Goal: Task Accomplishment & Management: Use online tool/utility

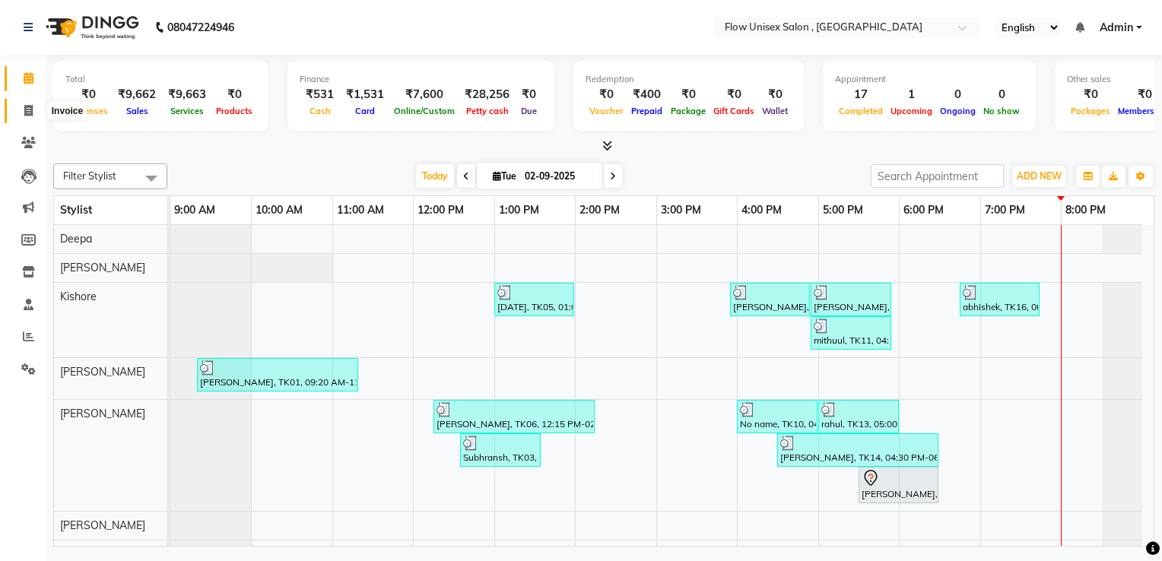
click at [23, 109] on span at bounding box center [28, 111] width 27 height 17
select select "service"
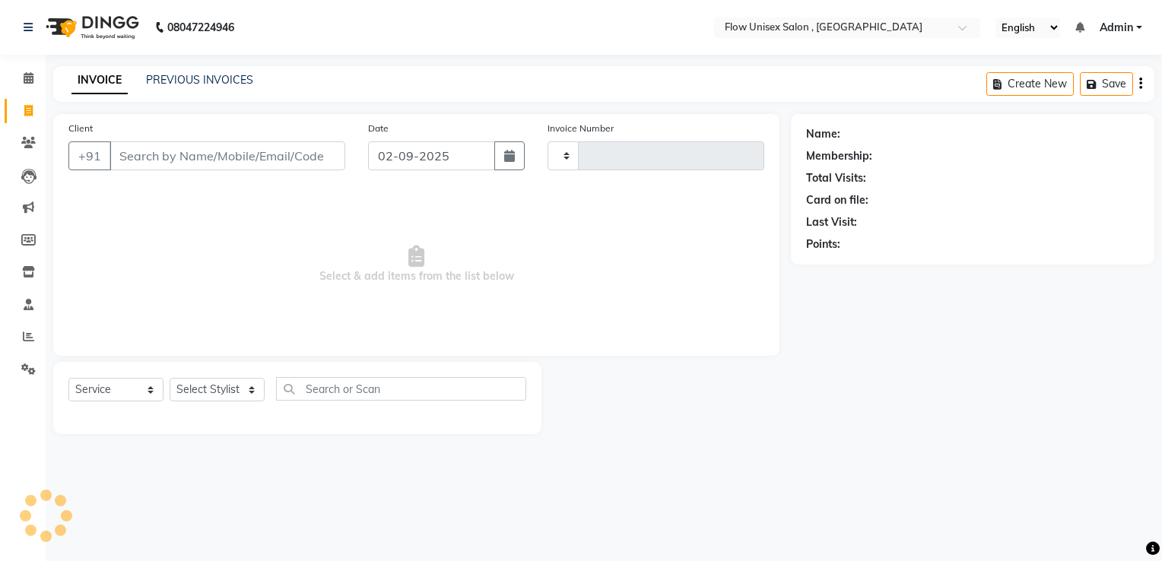
type input "5728"
select select "5875"
click at [230, 165] on input "Client" at bounding box center [227, 155] width 236 height 29
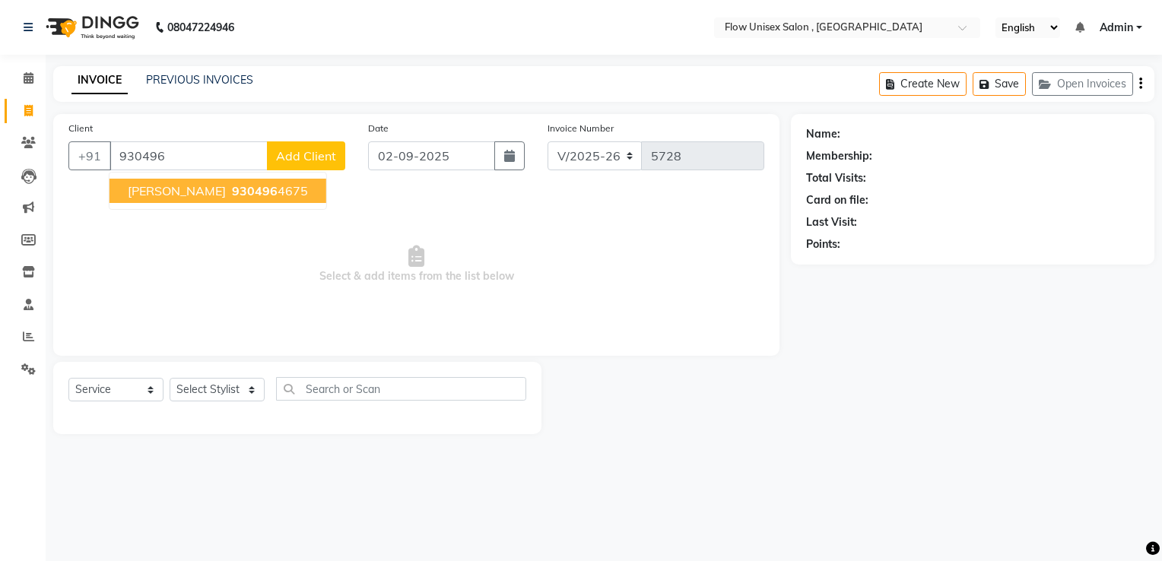
click at [189, 196] on span "[PERSON_NAME]" at bounding box center [177, 190] width 98 height 15
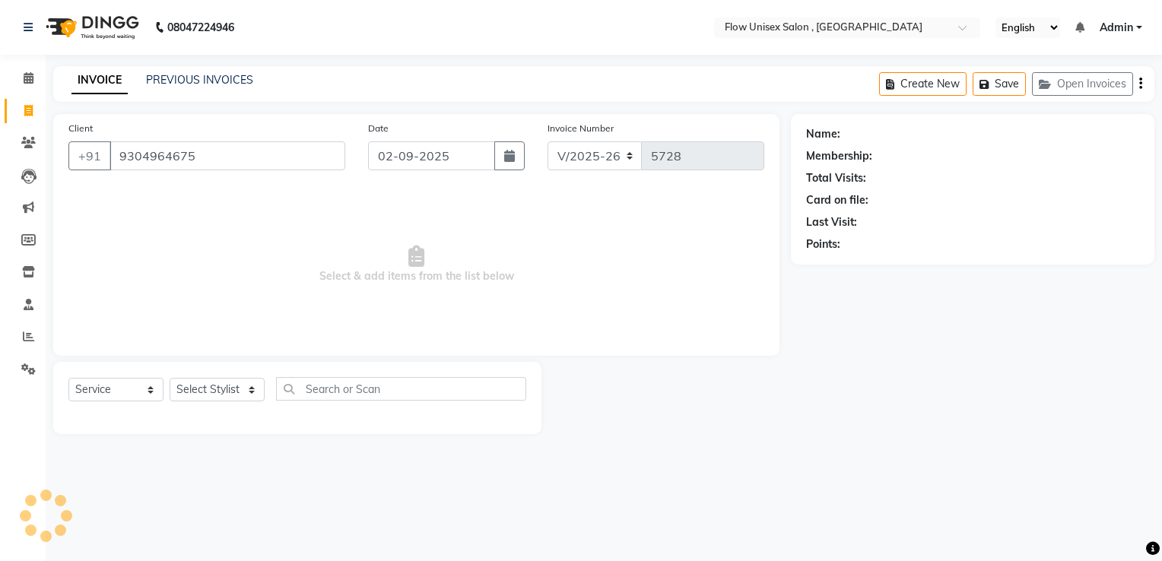
type input "9304964675"
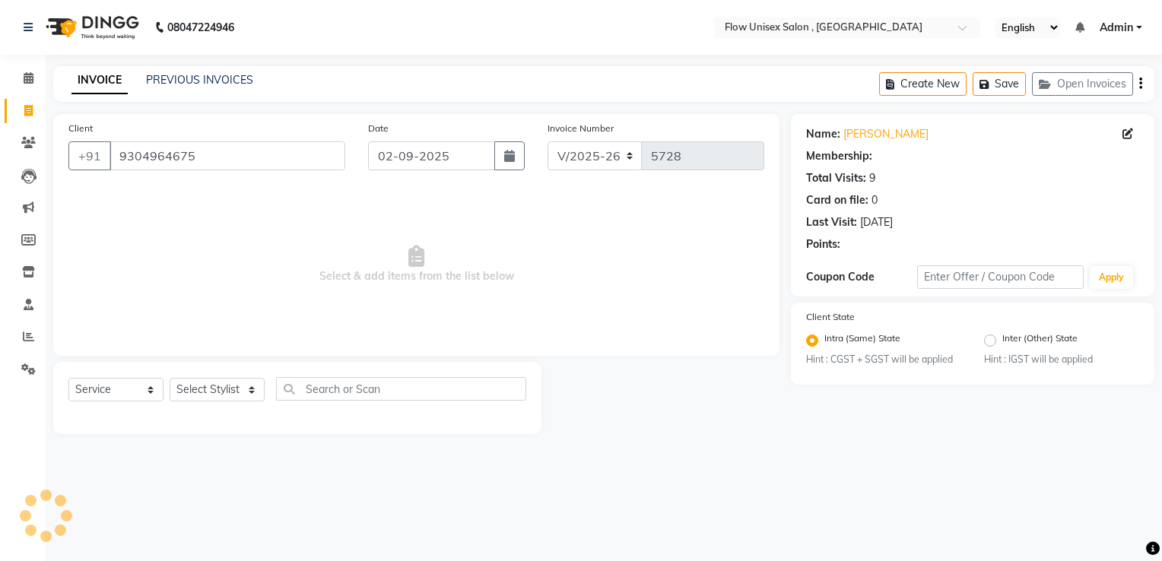
select select "1: Object"
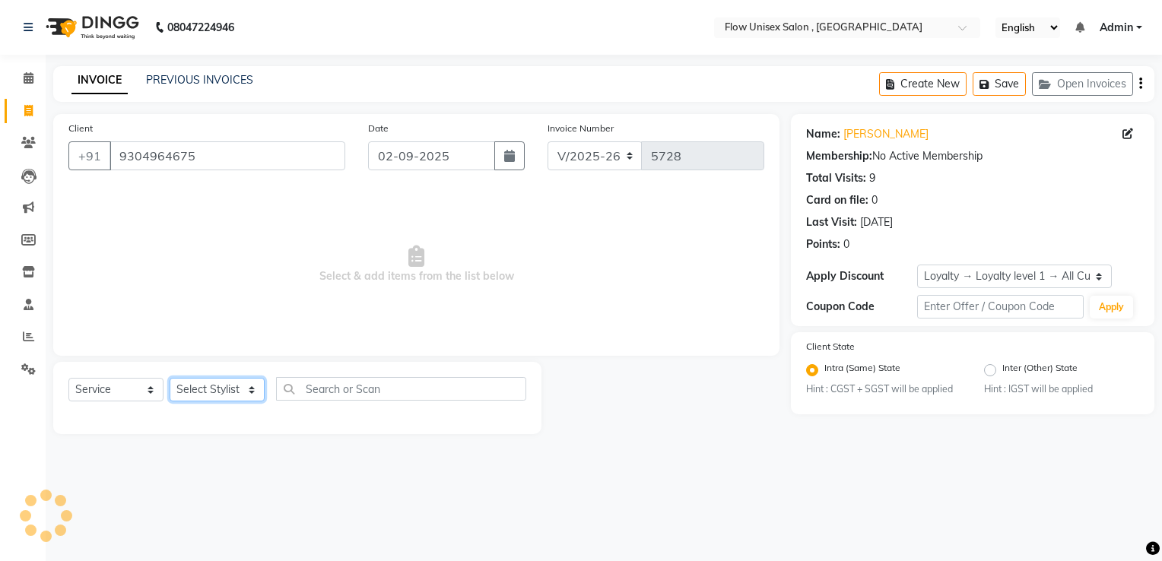
click at [214, 396] on select "Select Stylist [PERSON_NAME] [PERSON_NAME] Kishore [PERSON_NAME] debbarma [PERS…" at bounding box center [217, 390] width 95 height 24
select select "48854"
click at [170, 379] on select "Select Stylist [PERSON_NAME] [PERSON_NAME] Kishore [PERSON_NAME] debbarma [PERS…" at bounding box center [217, 390] width 95 height 24
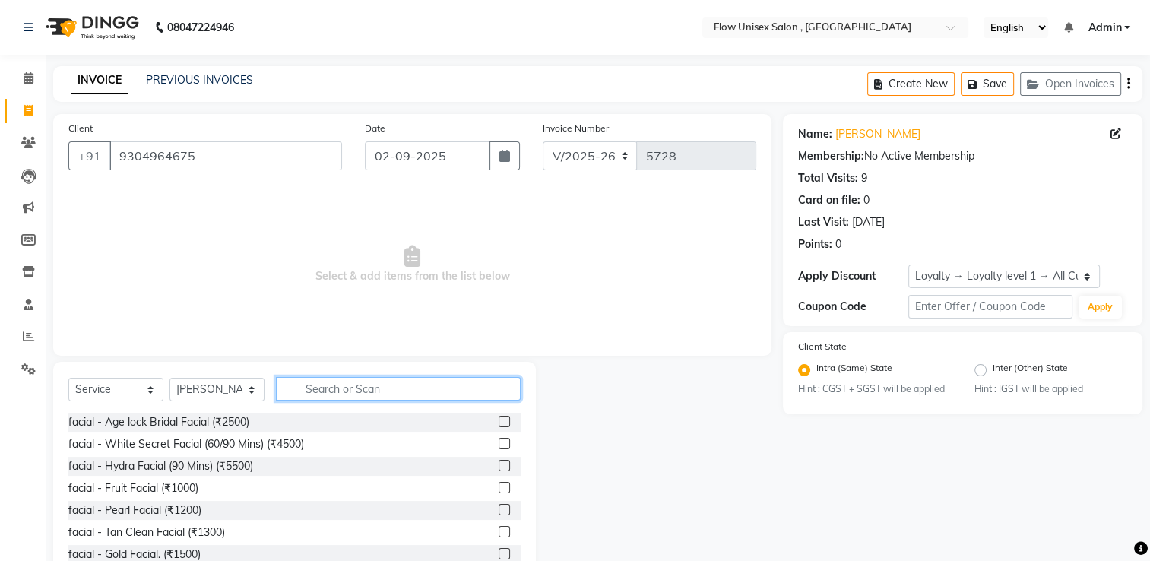
click at [351, 379] on input "text" at bounding box center [398, 389] width 245 height 24
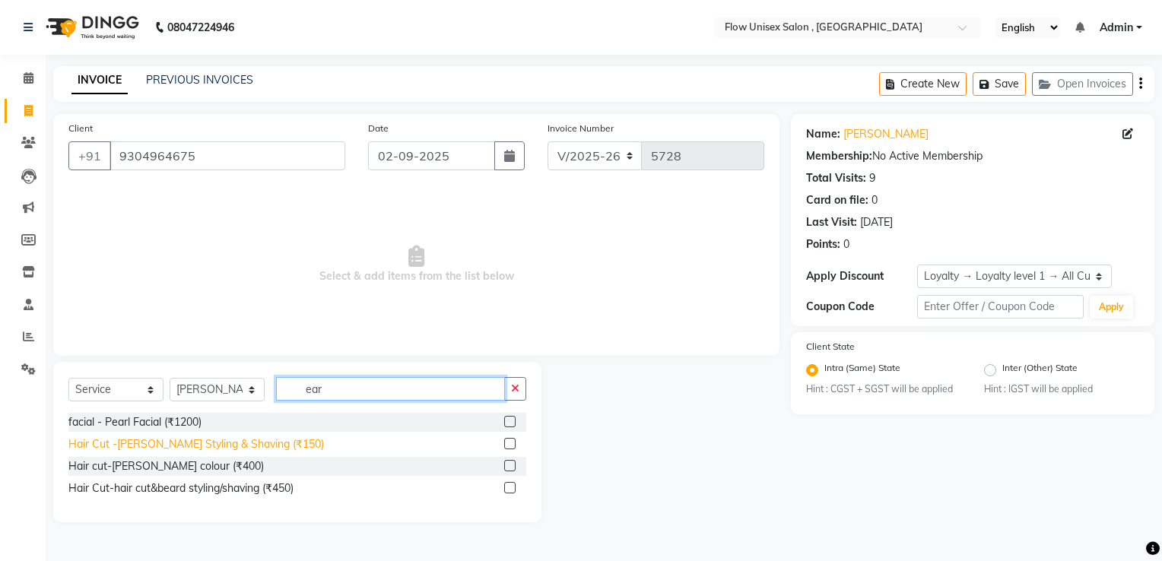
type input "ear"
click at [252, 445] on div "Hair Cut -[PERSON_NAME] Styling & Shaving (₹150)" at bounding box center [195, 444] width 255 height 16
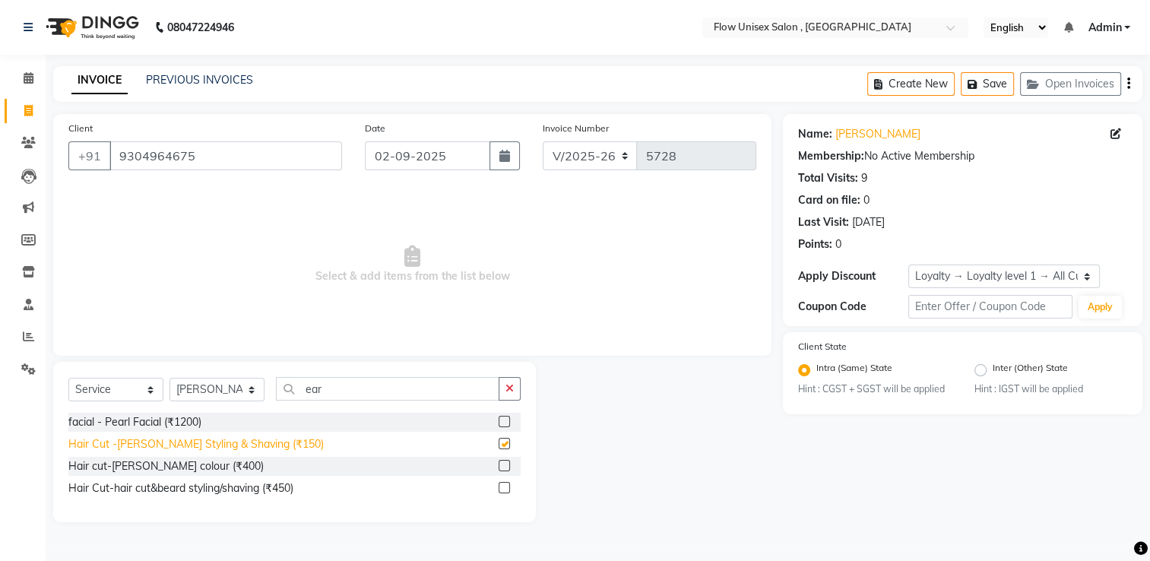
checkbox input "false"
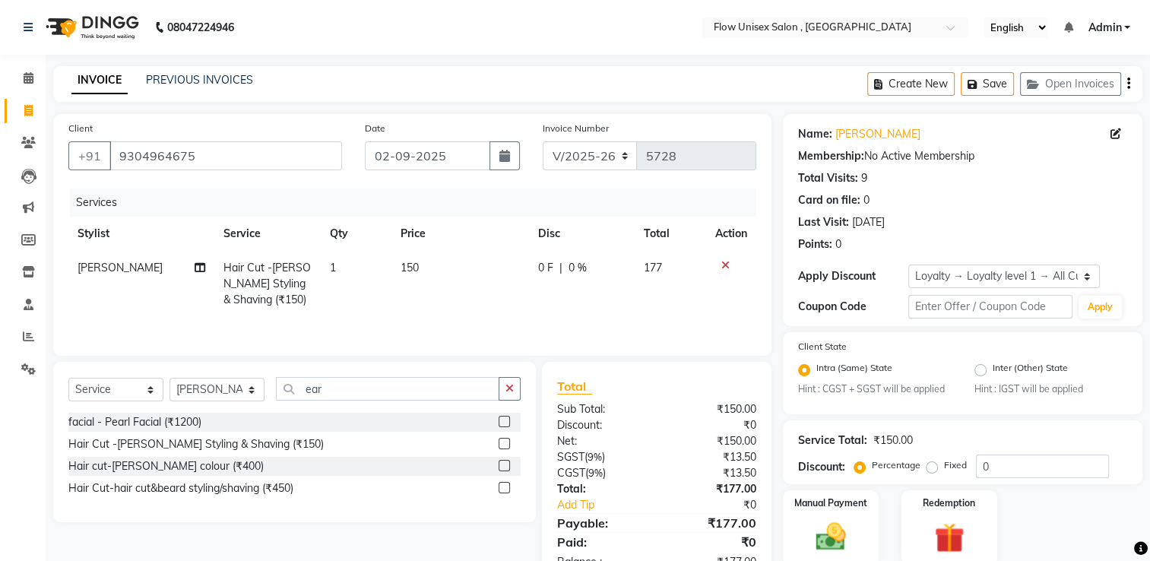
scroll to position [60, 0]
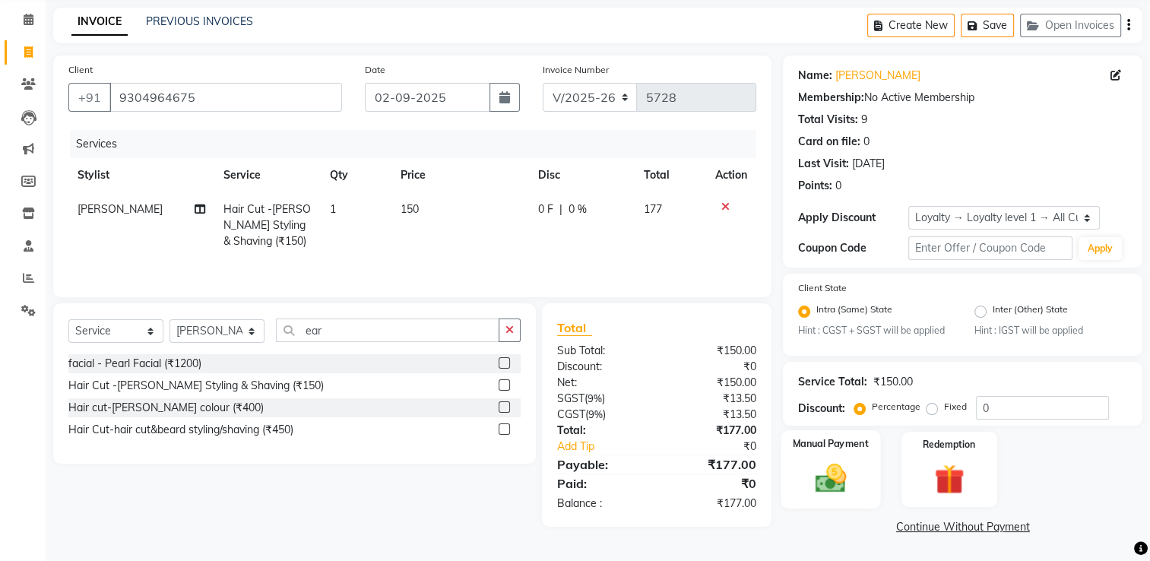
click at [852, 489] on img at bounding box center [831, 479] width 51 height 36
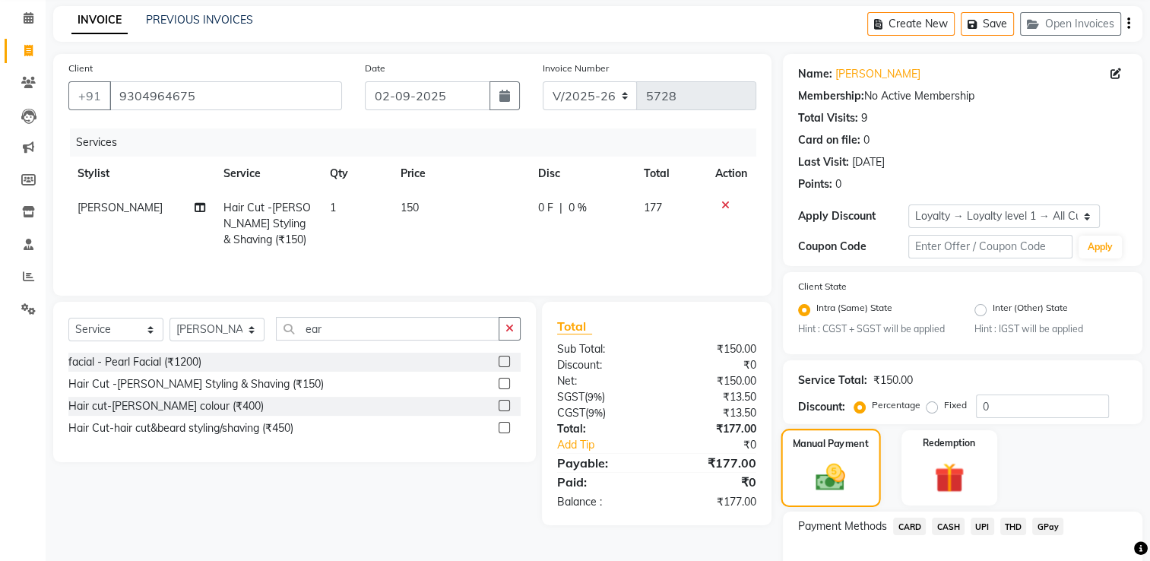
scroll to position [157, 0]
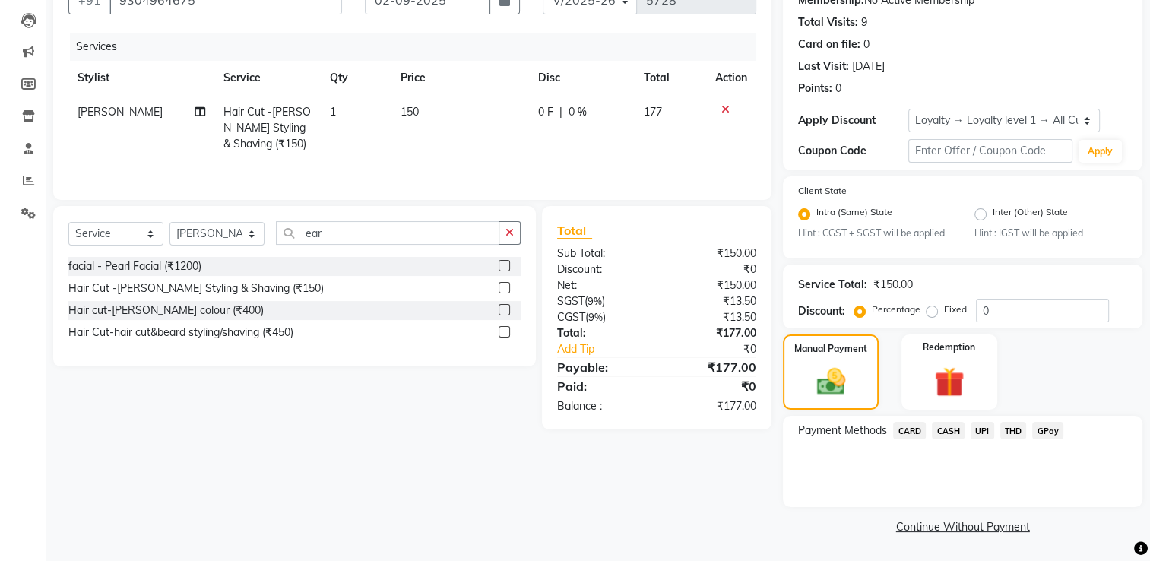
click at [993, 433] on span "UPI" at bounding box center [983, 430] width 24 height 17
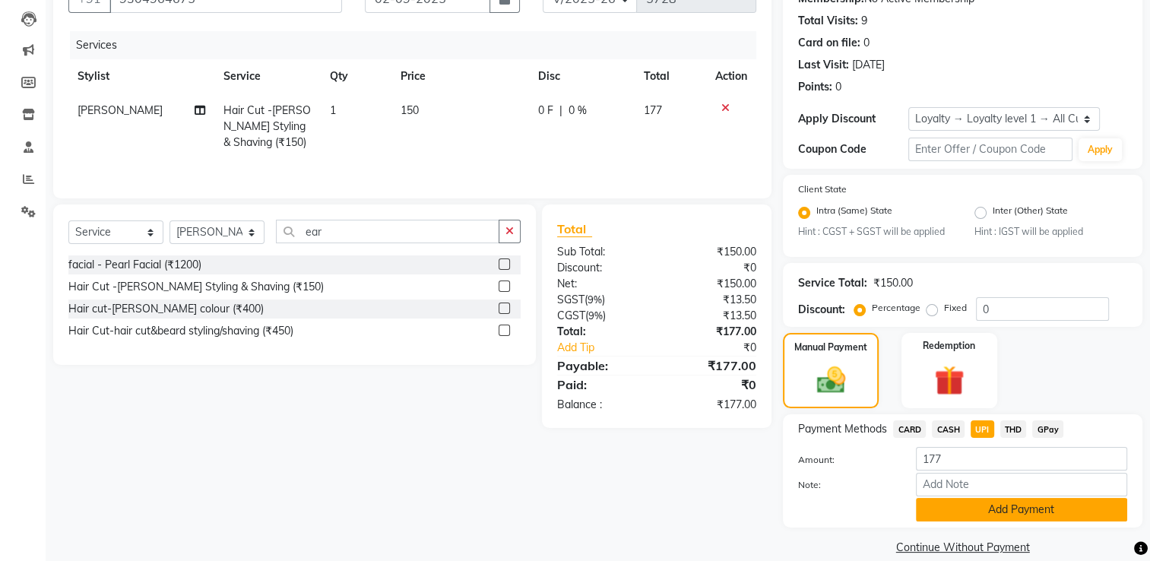
click at [1017, 503] on button "Add Payment" at bounding box center [1021, 510] width 211 height 24
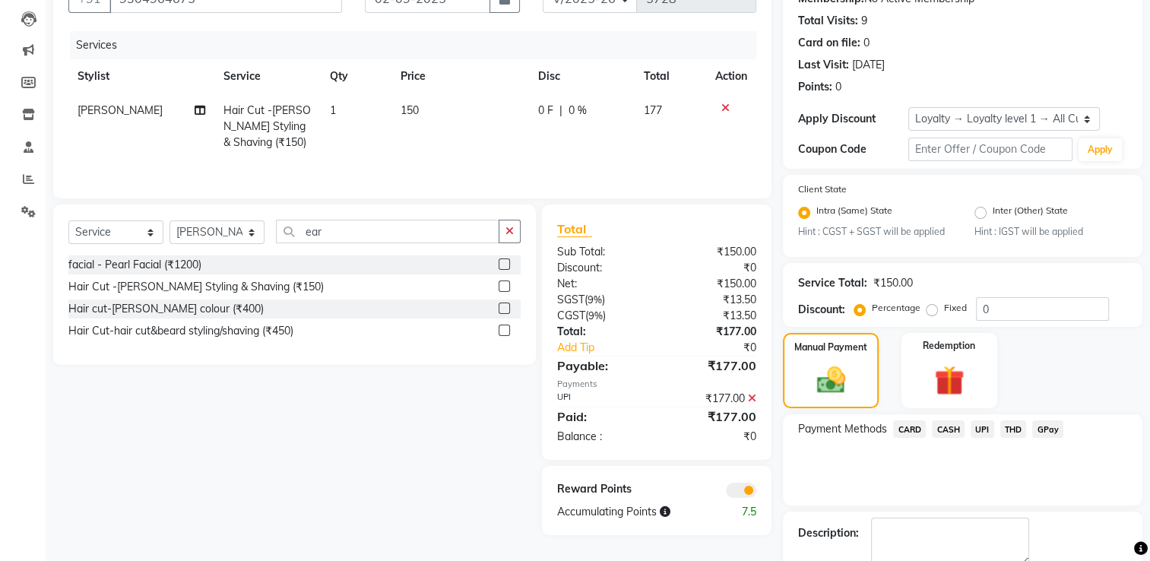
scroll to position [243, 0]
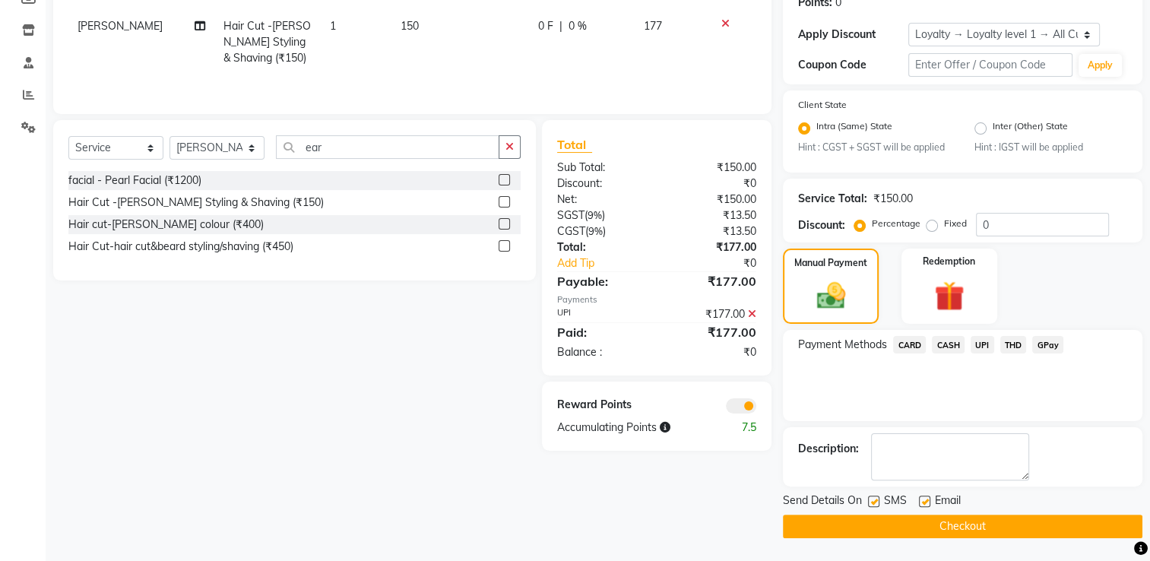
click at [742, 406] on span at bounding box center [741, 405] width 30 height 15
click at [757, 408] on input "checkbox" at bounding box center [757, 408] width 0 height 0
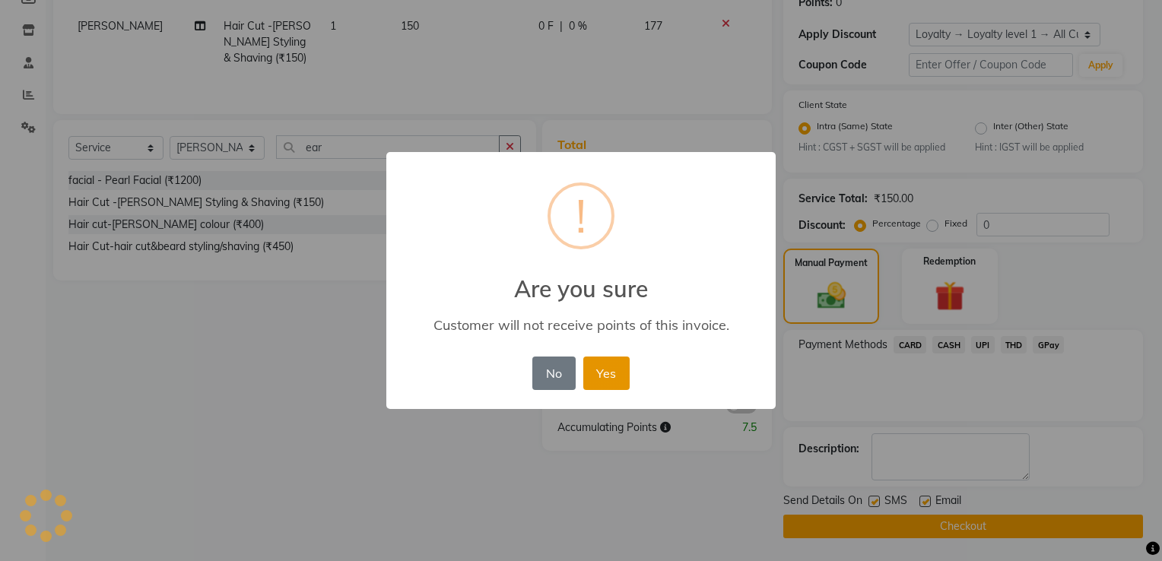
click at [614, 379] on button "Yes" at bounding box center [606, 373] width 46 height 33
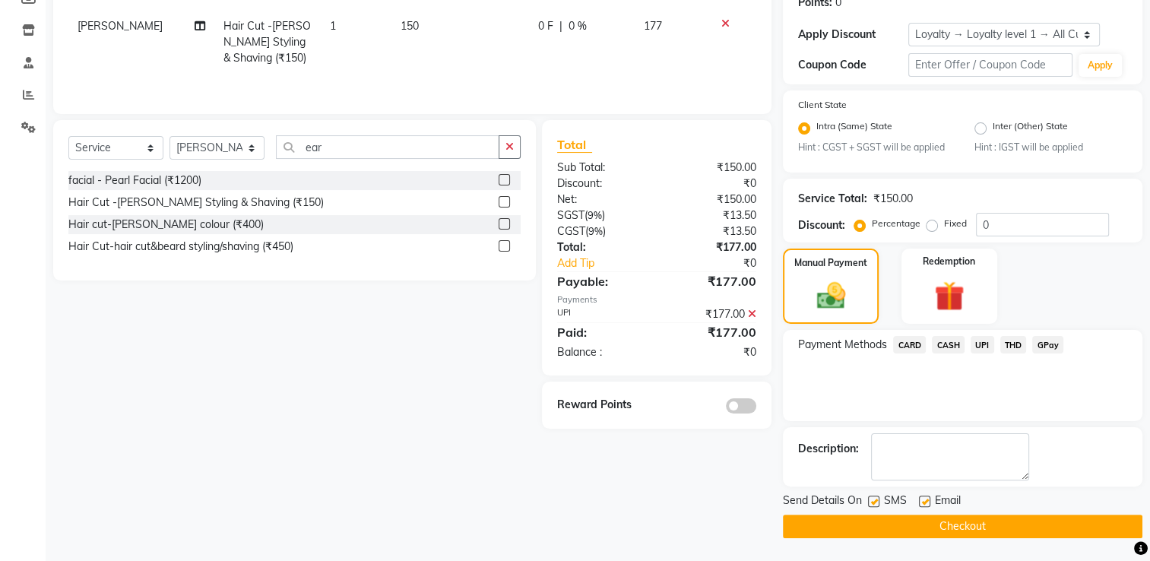
click at [881, 527] on button "Checkout" at bounding box center [963, 527] width 360 height 24
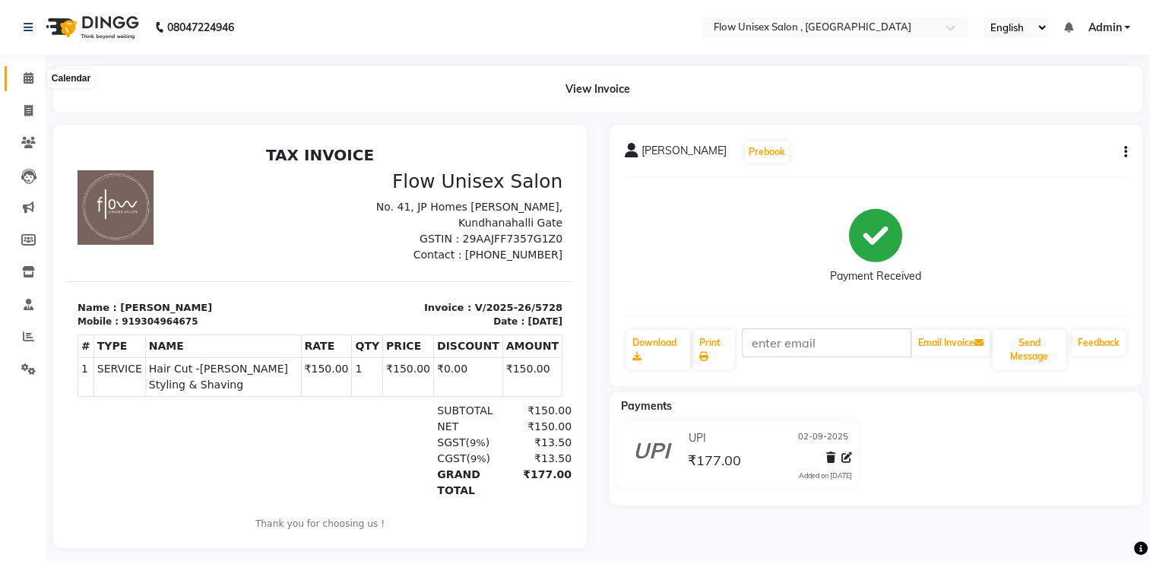
click at [30, 78] on icon at bounding box center [29, 77] width 10 height 11
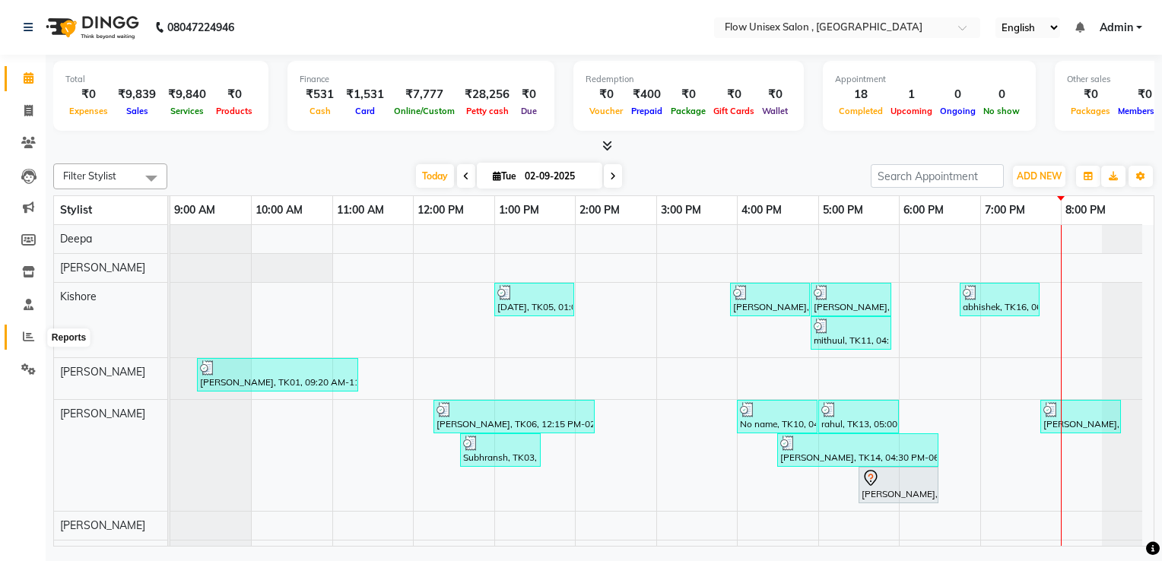
click at [15, 345] on span at bounding box center [28, 336] width 27 height 17
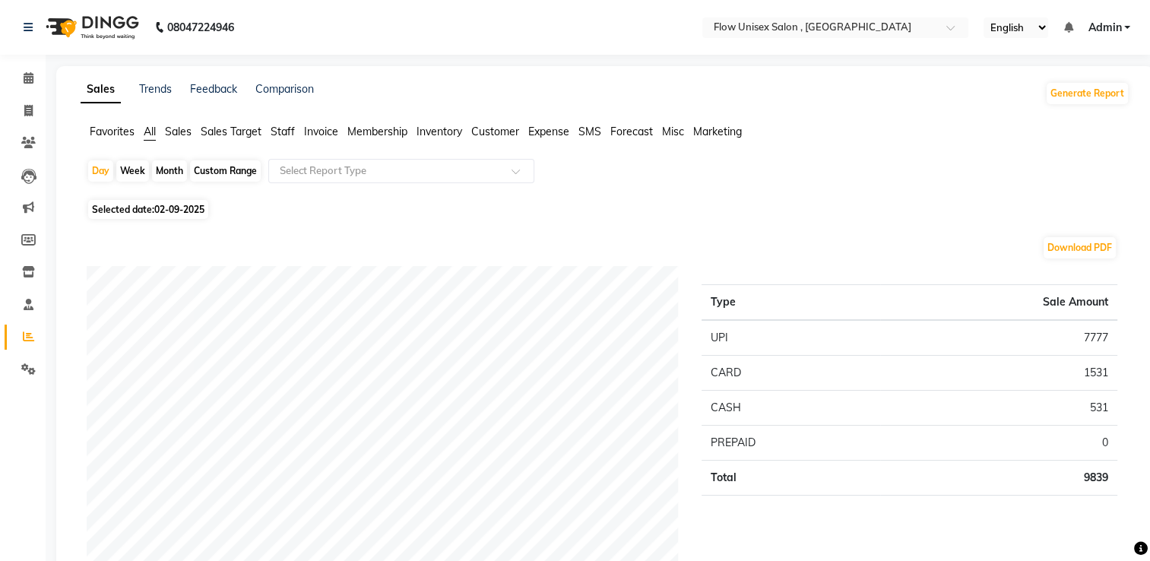
scroll to position [85, 0]
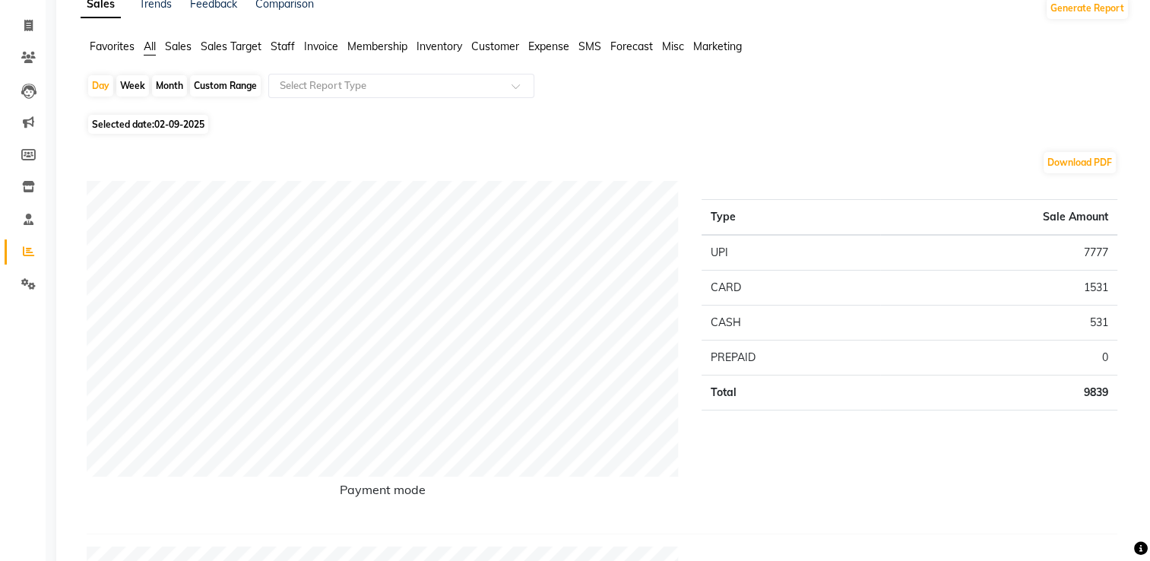
click at [833, 193] on div "Type Sale Amount UPI 7777 CARD 1531 CASH 531 PREPAID 0 Total 9839" at bounding box center [909, 351] width 439 height 341
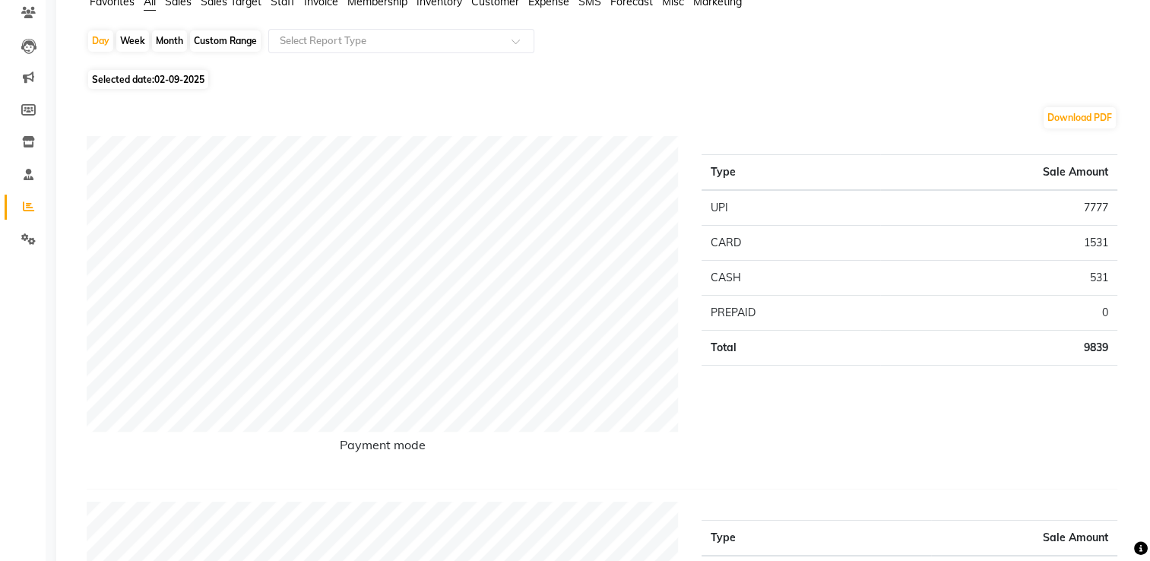
scroll to position [0, 0]
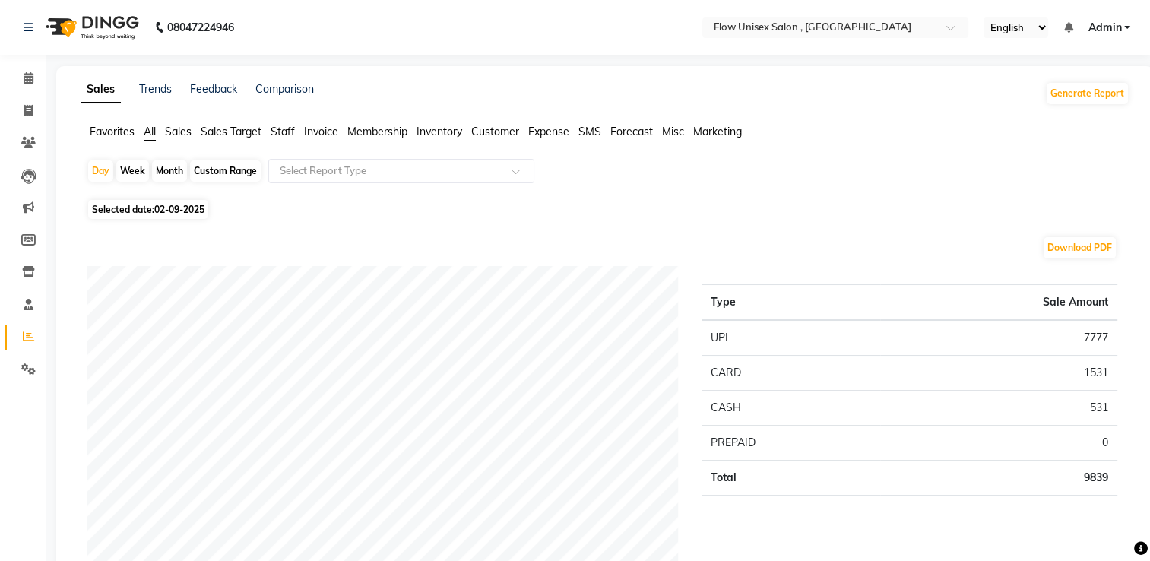
click at [249, 132] on span "Sales Target" at bounding box center [231, 132] width 61 height 14
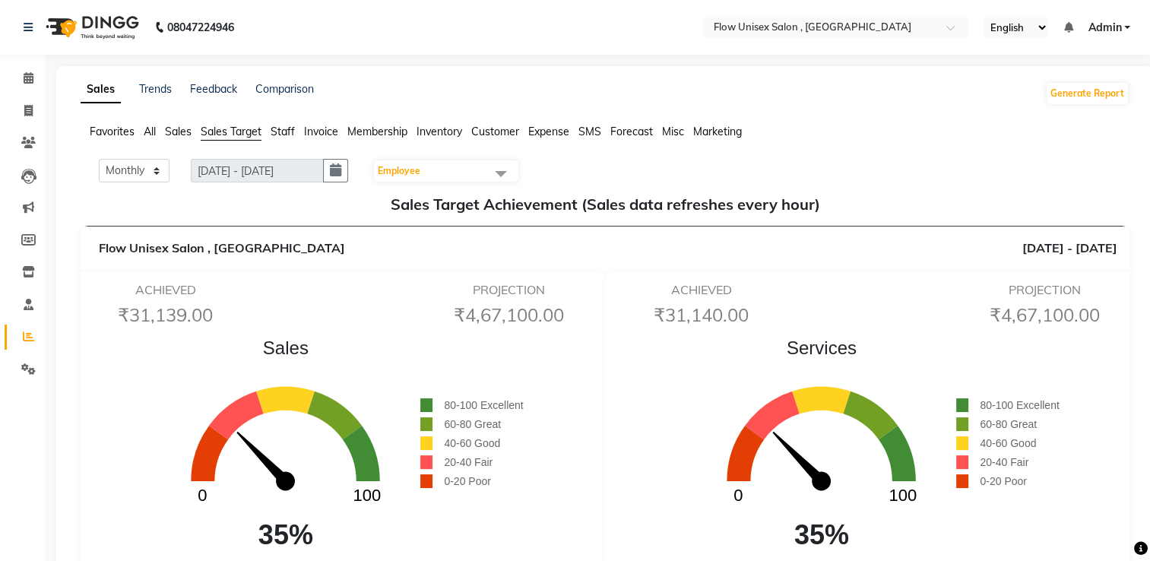
click at [468, 167] on span "Employee" at bounding box center [446, 170] width 144 height 21
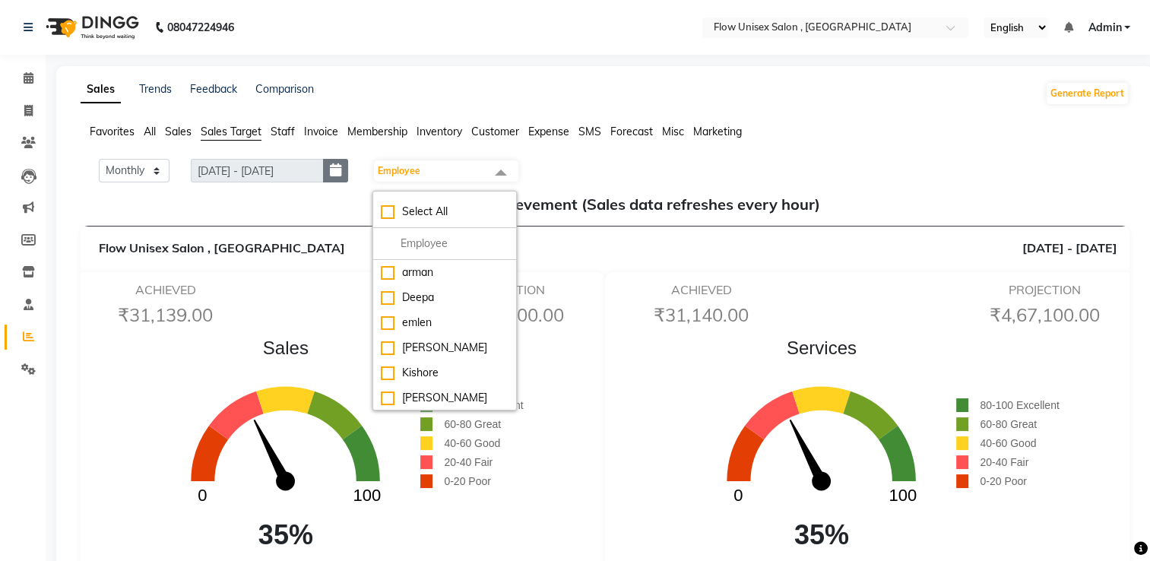
click at [341, 170] on icon "button" at bounding box center [335, 170] width 11 height 1
select select "9"
select select "2025"
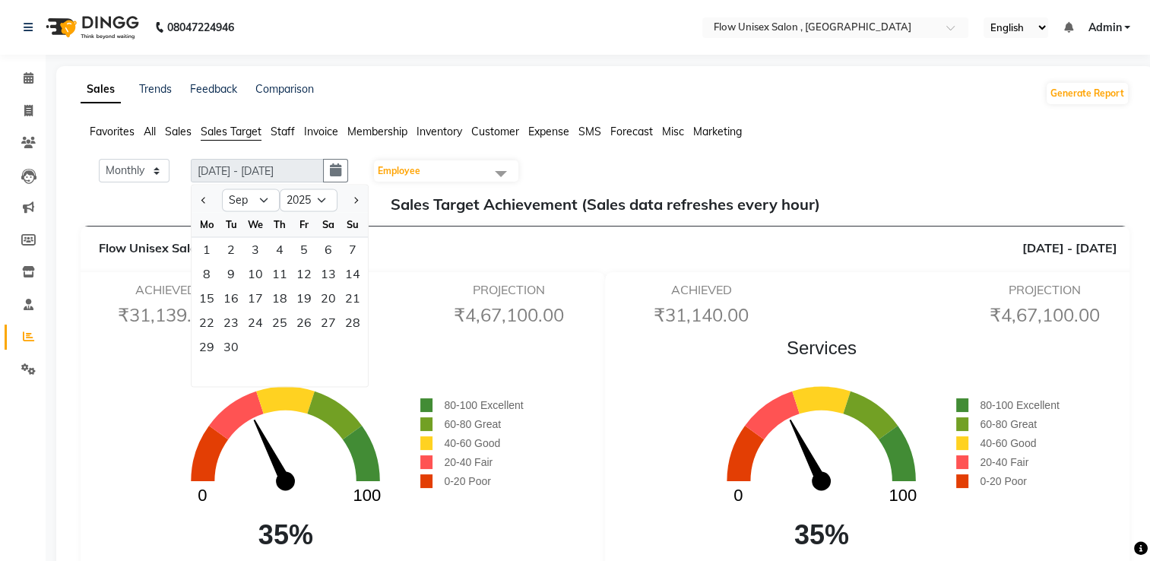
click at [435, 166] on span "Employee" at bounding box center [446, 170] width 144 height 21
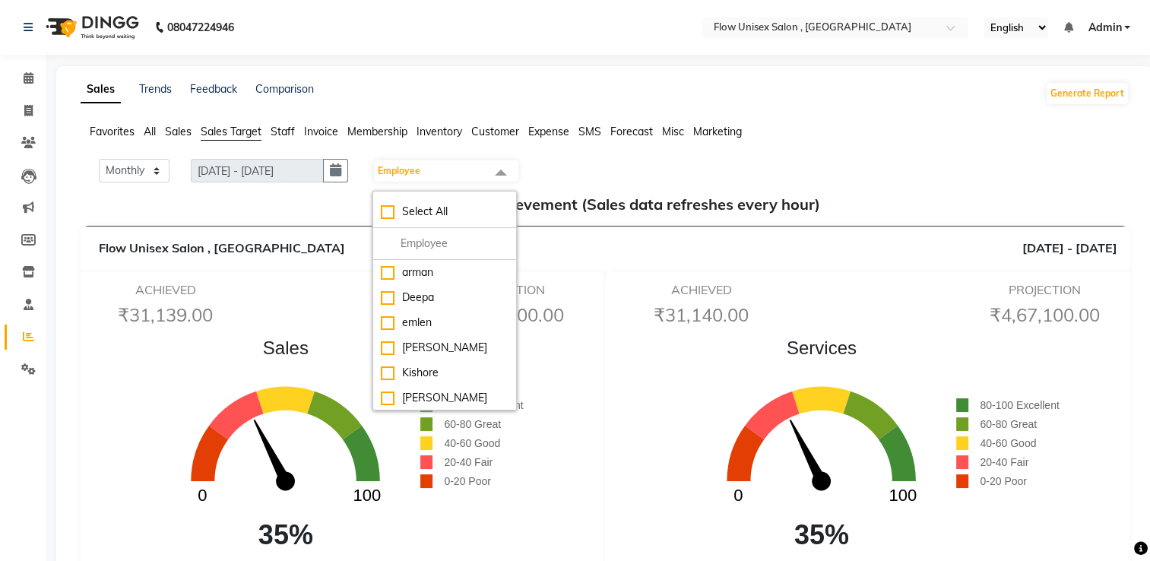
click at [148, 128] on span "All" at bounding box center [150, 132] width 12 height 14
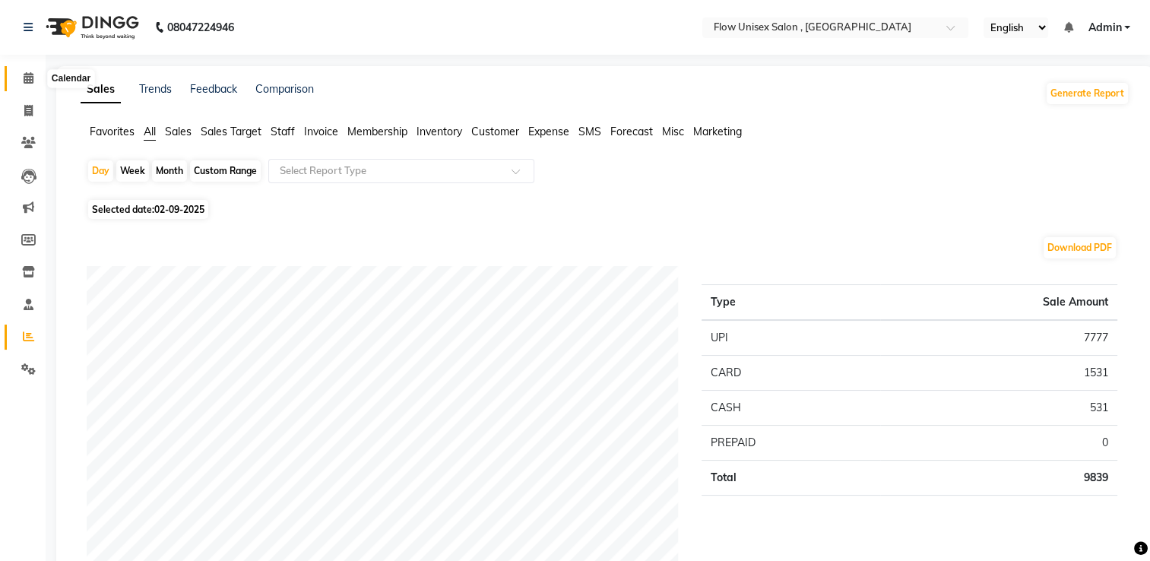
click at [31, 72] on icon at bounding box center [29, 77] width 10 height 11
